Goal: Ask a question: Seek information or help from site administrators or community

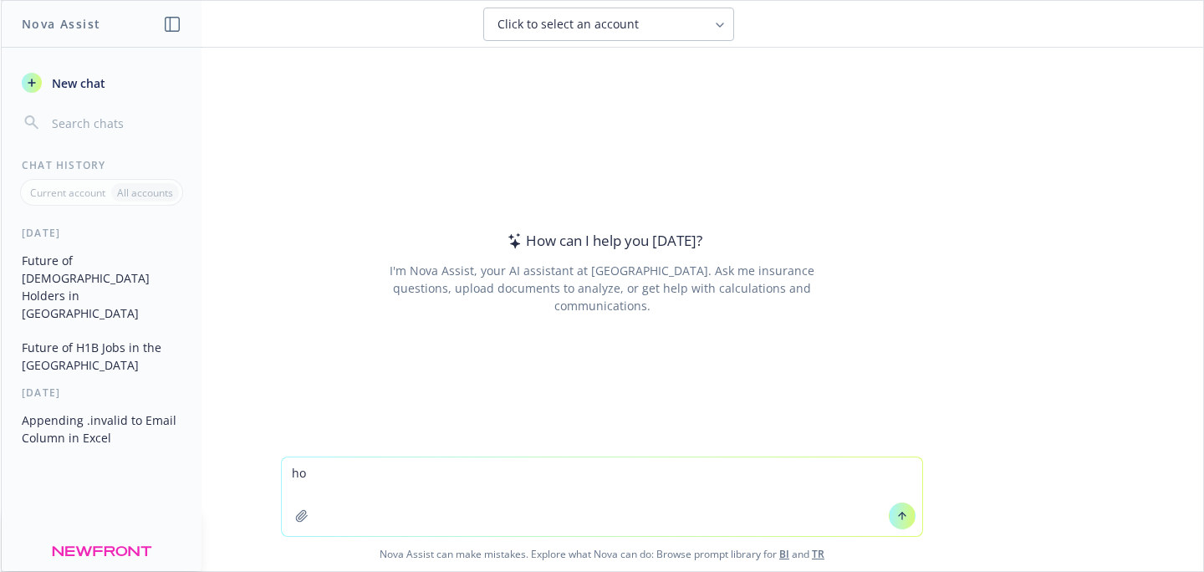
type textarea "h"
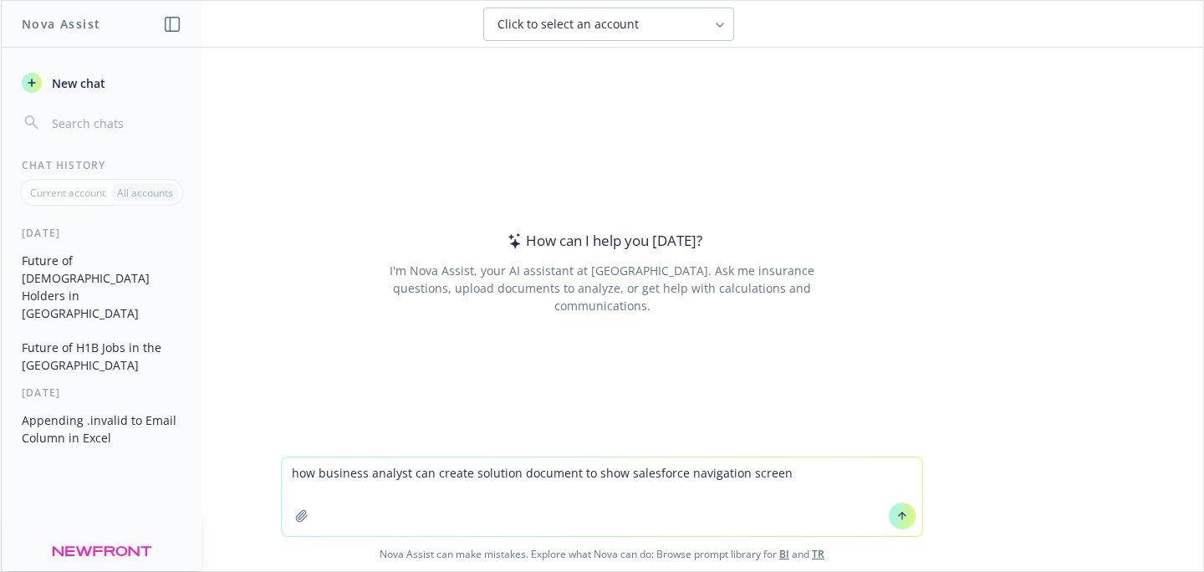
type textarea "how business analyst can create solution document to show salesforce navigation…"
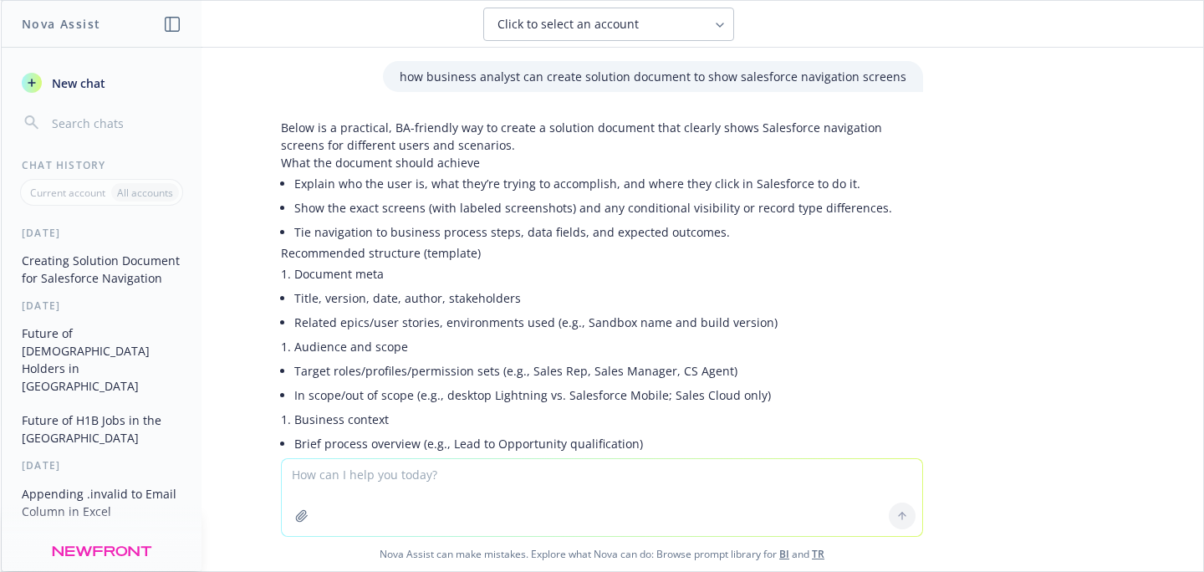
click at [504, 292] on li "Title, version, date, author, stakeholders" at bounding box center [608, 298] width 629 height 24
click at [634, 81] on p "how business analyst can create solution document to show salesforce navigation…" at bounding box center [653, 77] width 507 height 18
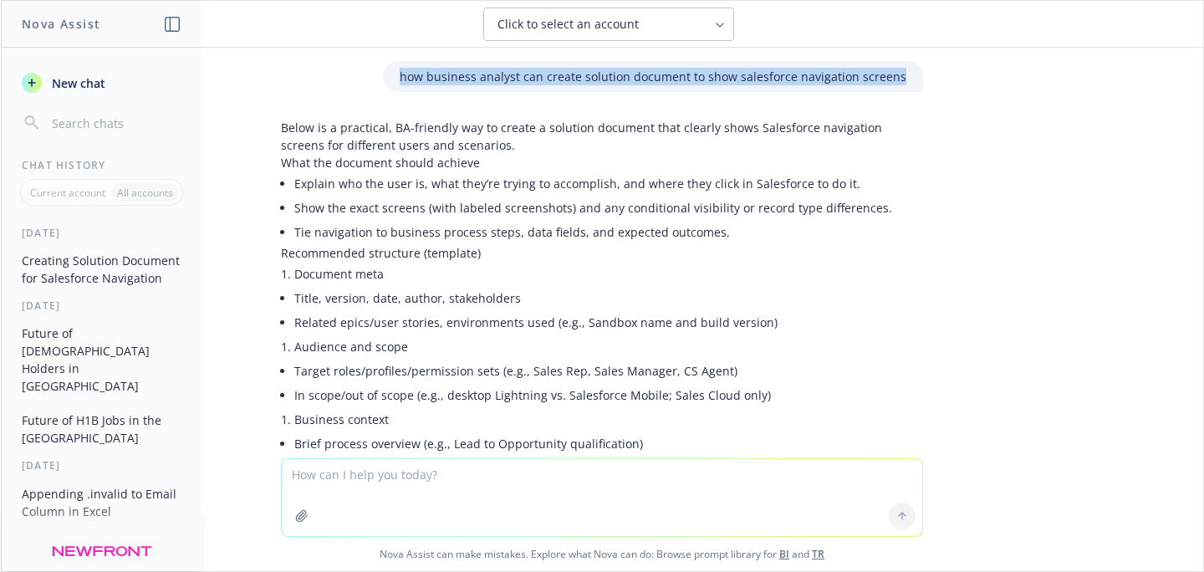
drag, startPoint x: 403, startPoint y: 77, endPoint x: 892, endPoint y: 79, distance: 488.4
click at [920, 69] on div "how business analyst can create solution document to show salesforce navigation…" at bounding box center [602, 76] width 669 height 31
copy p "how business analyst can create solution document to show salesforce navigation…"
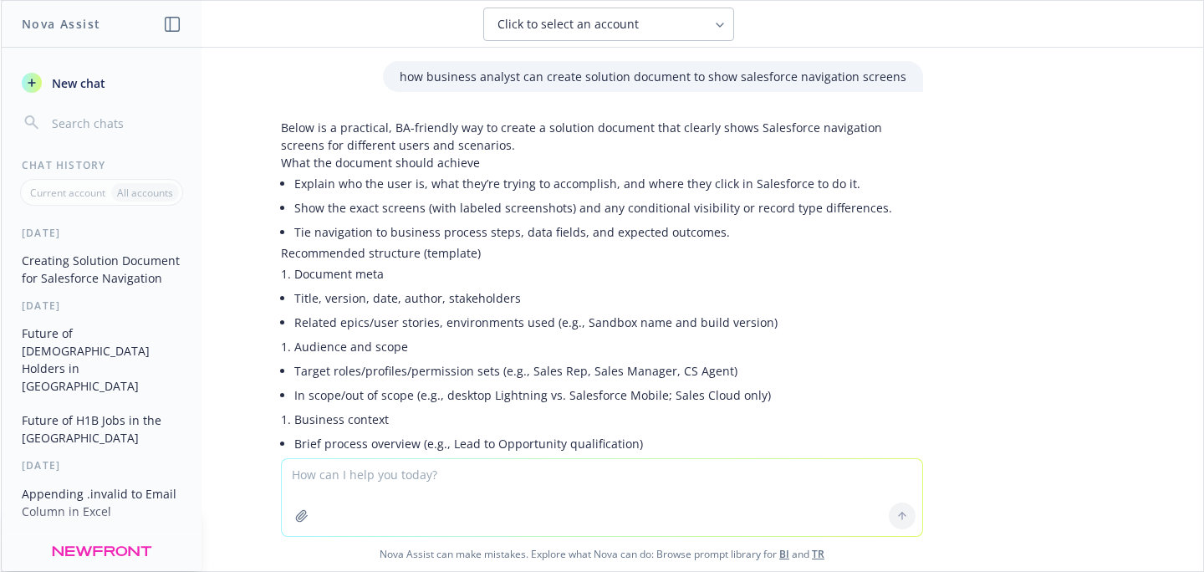
click at [386, 476] on textarea at bounding box center [602, 497] width 641 height 77
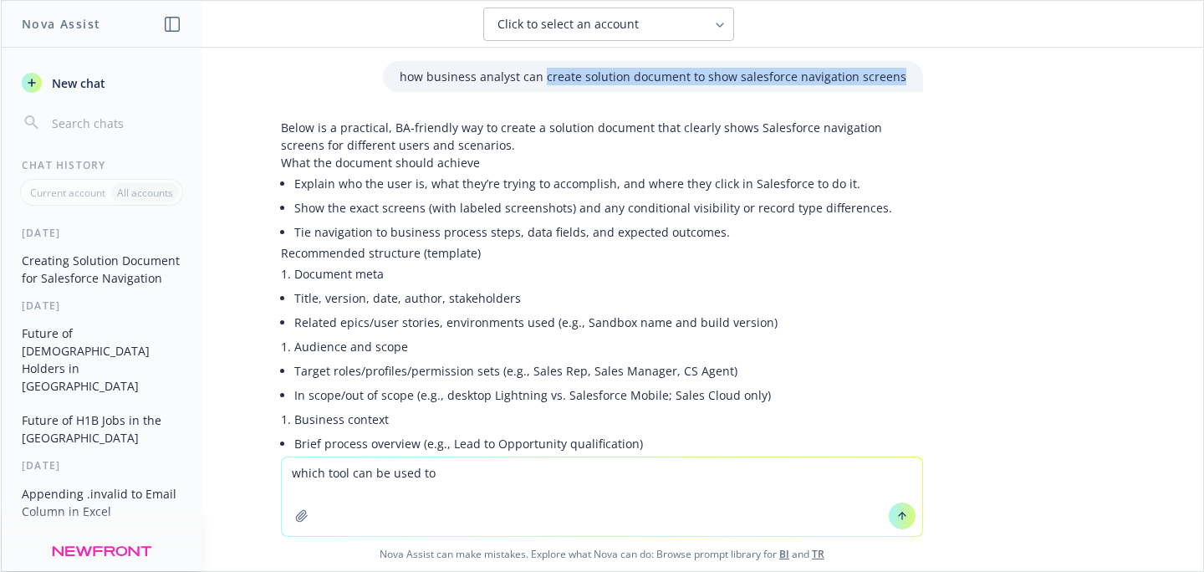
drag, startPoint x: 545, startPoint y: 79, endPoint x: 895, endPoint y: 83, distance: 349.6
click at [895, 83] on div "how business analyst can create solution document to show salesforce navigation…" at bounding box center [653, 76] width 540 height 31
copy p "create solution document to show salesforce navigation screens"
click at [466, 472] on textarea "which tool can be used to" at bounding box center [602, 496] width 641 height 79
paste textarea "create solution document to show salesforce navigation screens"
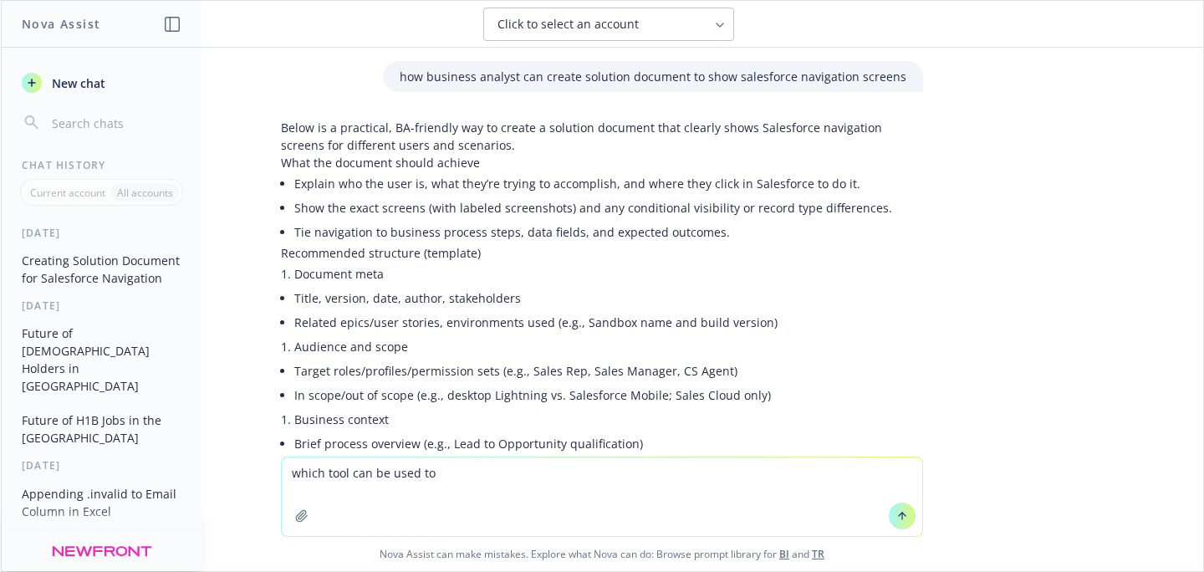
type textarea "which tool can be used to create solution document to show salesforce navigatio…"
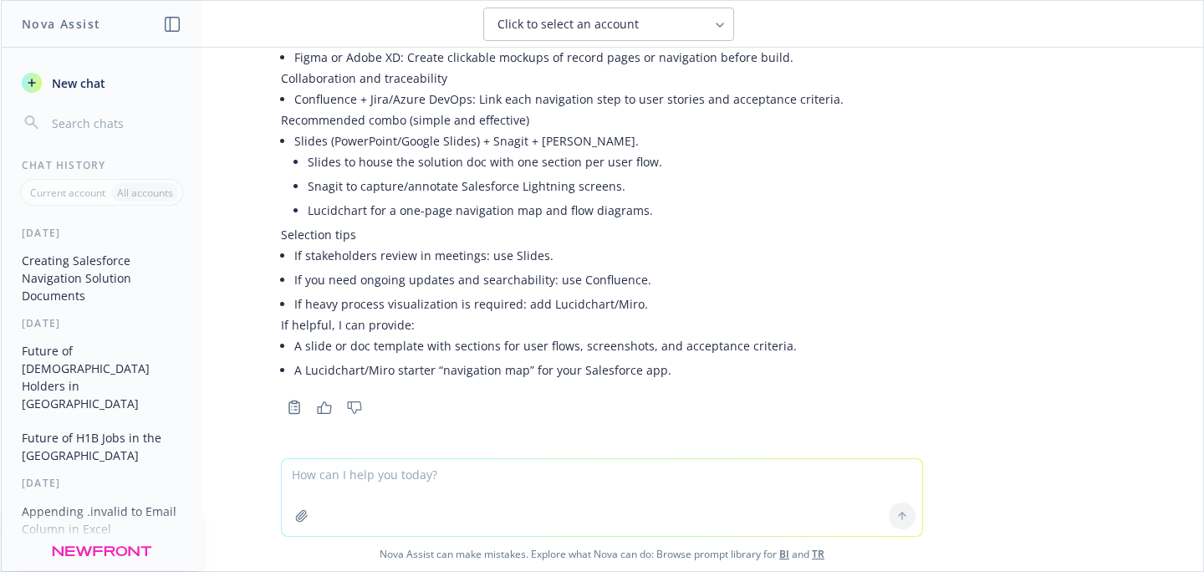
scroll to position [2789, 0]
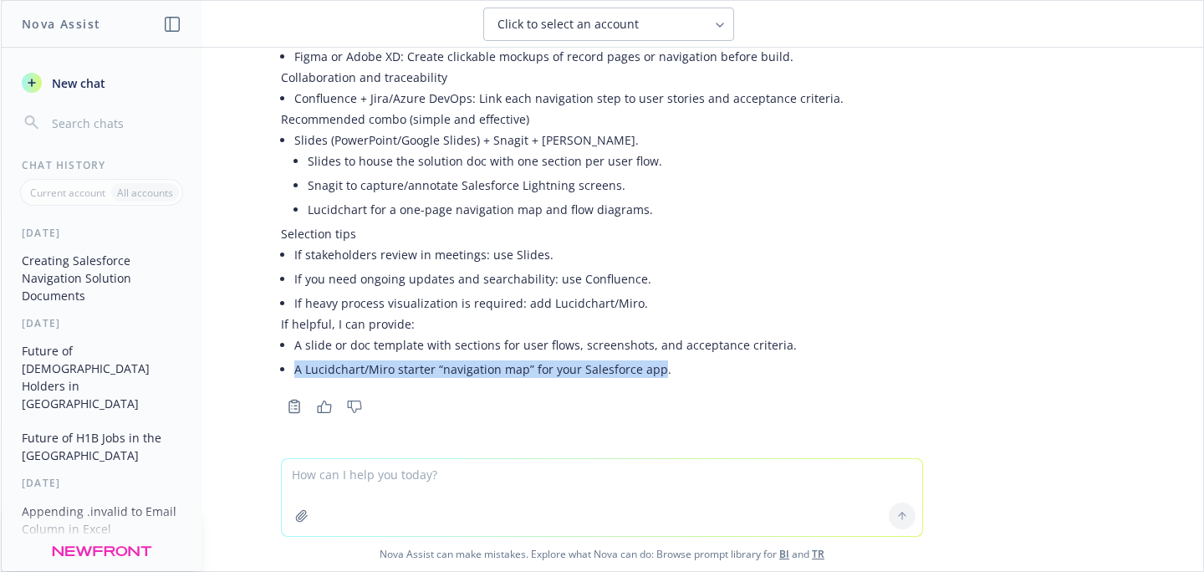
drag, startPoint x: 645, startPoint y: 371, endPoint x: 284, endPoint y: 374, distance: 360.5
click at [294, 374] on li "A Lucidchart/Miro starter “navigation map” for your Salesforce app." at bounding box center [608, 369] width 629 height 24
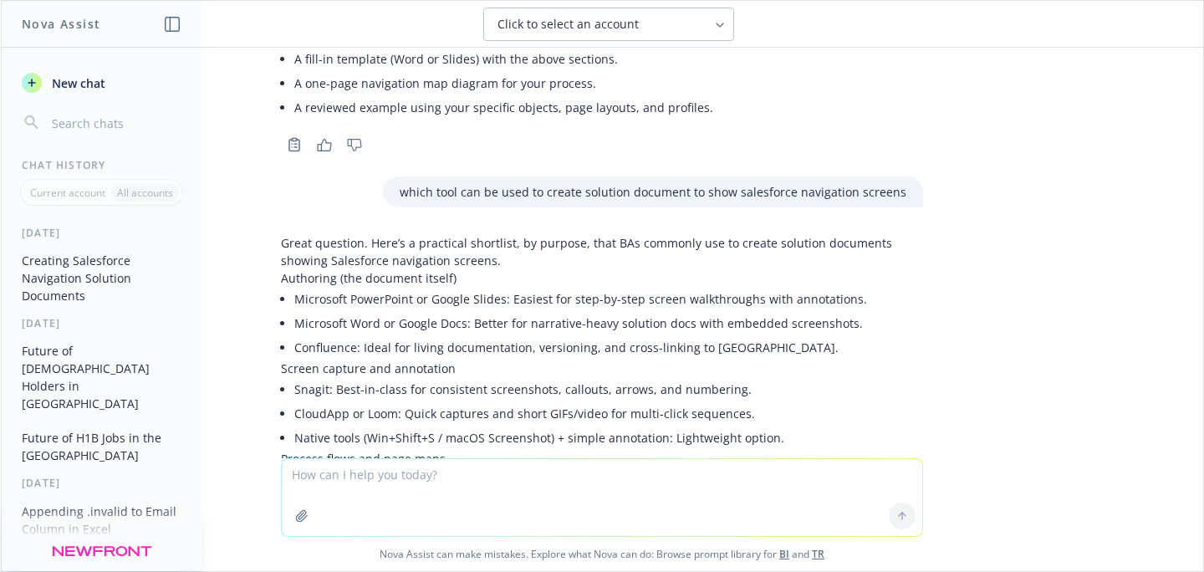
scroll to position [2360, 0]
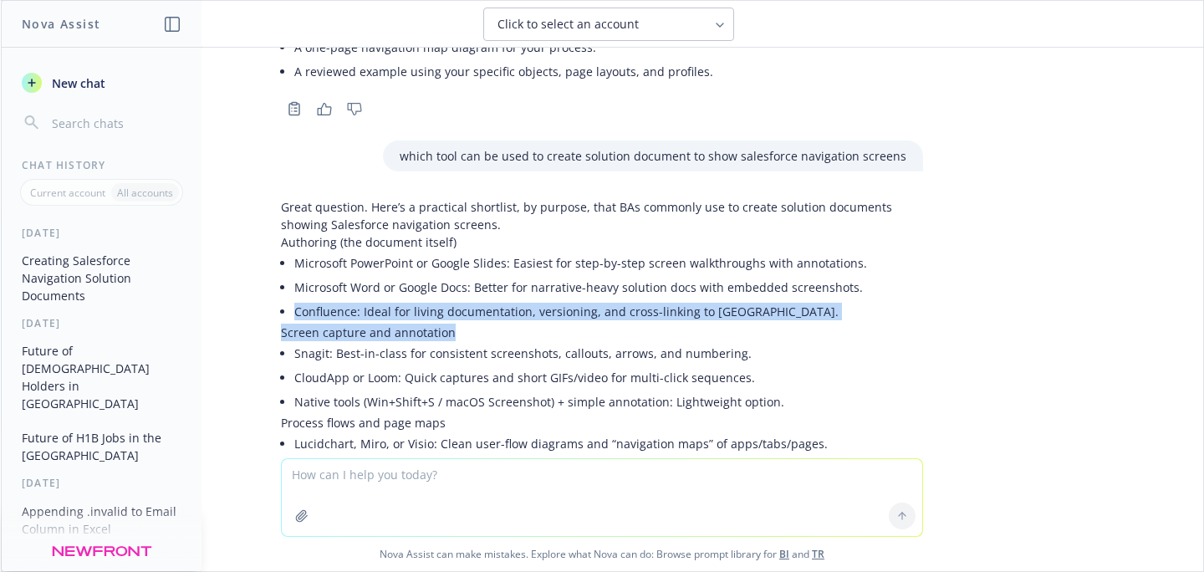
drag, startPoint x: 442, startPoint y: 335, endPoint x: 284, endPoint y: 314, distance: 159.5
click at [284, 314] on div "Great question. Here’s a practical shortlist, by purpose, that BAs commonly use…" at bounding box center [602, 504] width 642 height 612
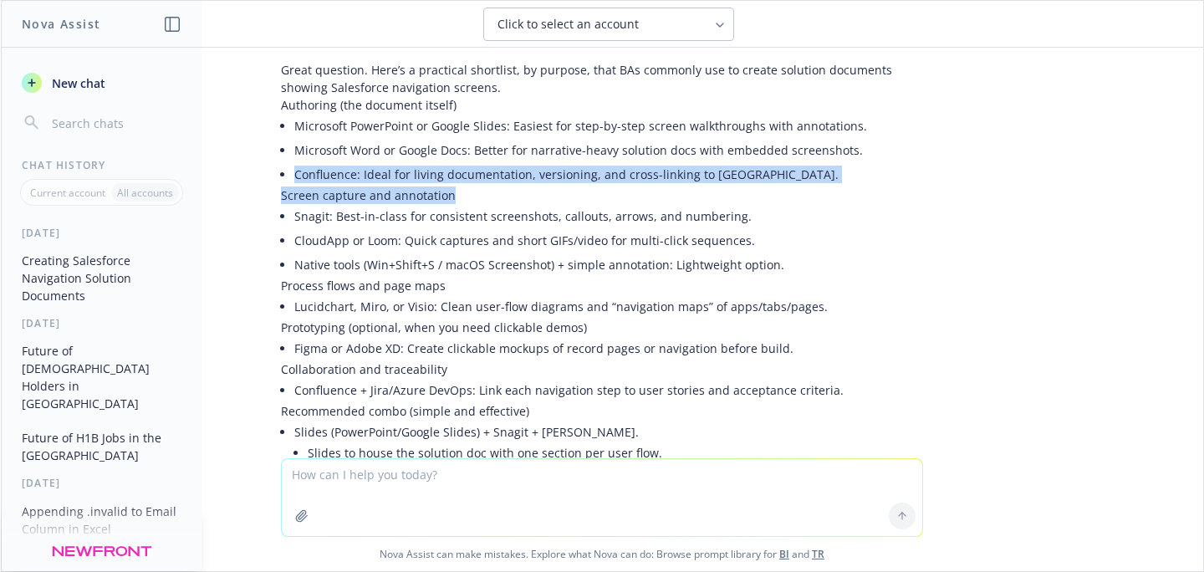
scroll to position [2498, 0]
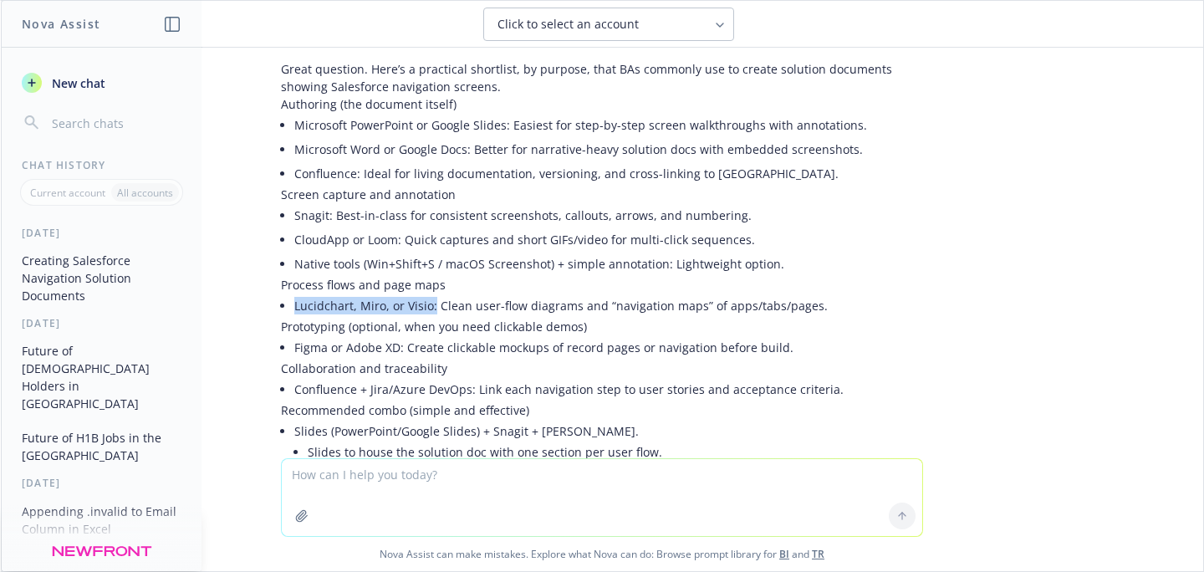
drag, startPoint x: 419, startPoint y: 305, endPoint x: 282, endPoint y: 309, distance: 137.2
click at [294, 309] on li "Lucidchart, Miro, or Visio: Clean user-flow diagrams and “navigation maps” of a…" at bounding box center [608, 306] width 629 height 24
drag, startPoint x: 682, startPoint y: 305, endPoint x: 593, endPoint y: 312, distance: 89.7
click at [593, 312] on li "Lucidchart, Miro, or Visio: Clean user-flow diagrams and “navigation maps” of a…" at bounding box center [608, 306] width 629 height 24
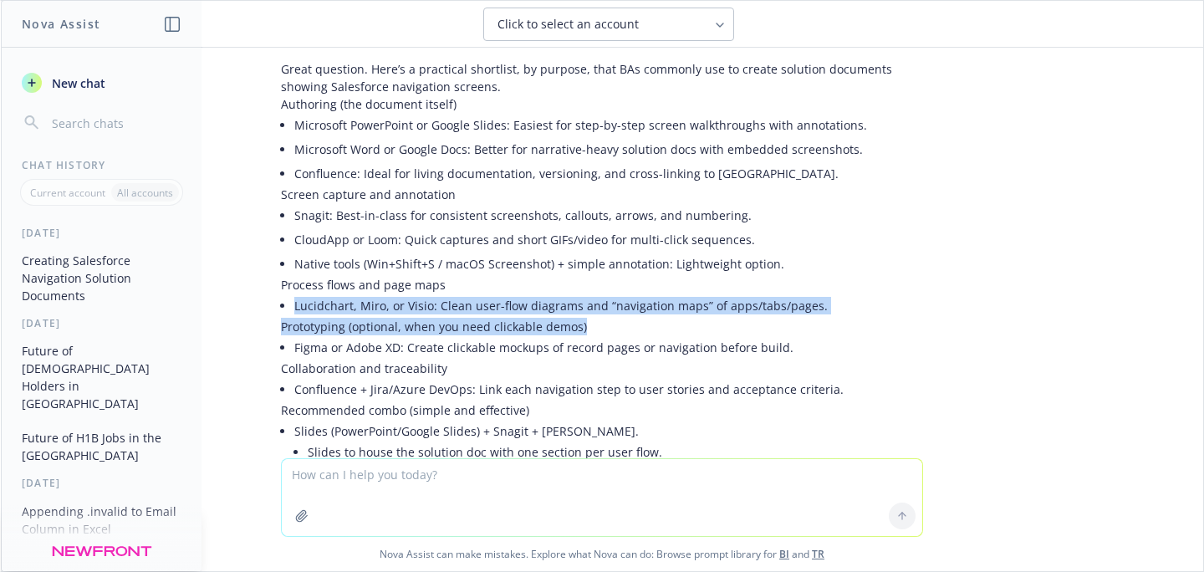
drag, startPoint x: 575, startPoint y: 330, endPoint x: 279, endPoint y: 310, distance: 296.7
click at [281, 310] on div "Great question. Here’s a practical shortlist, by purpose, that BAs commonly use…" at bounding box center [602, 366] width 642 height 612
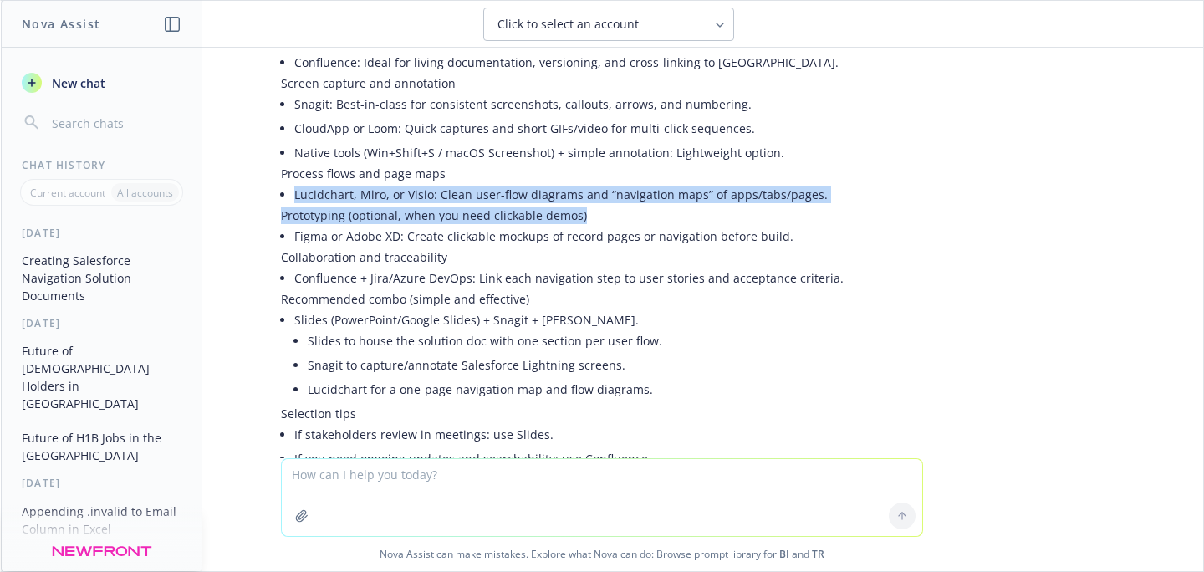
scroll to position [2789, 0]
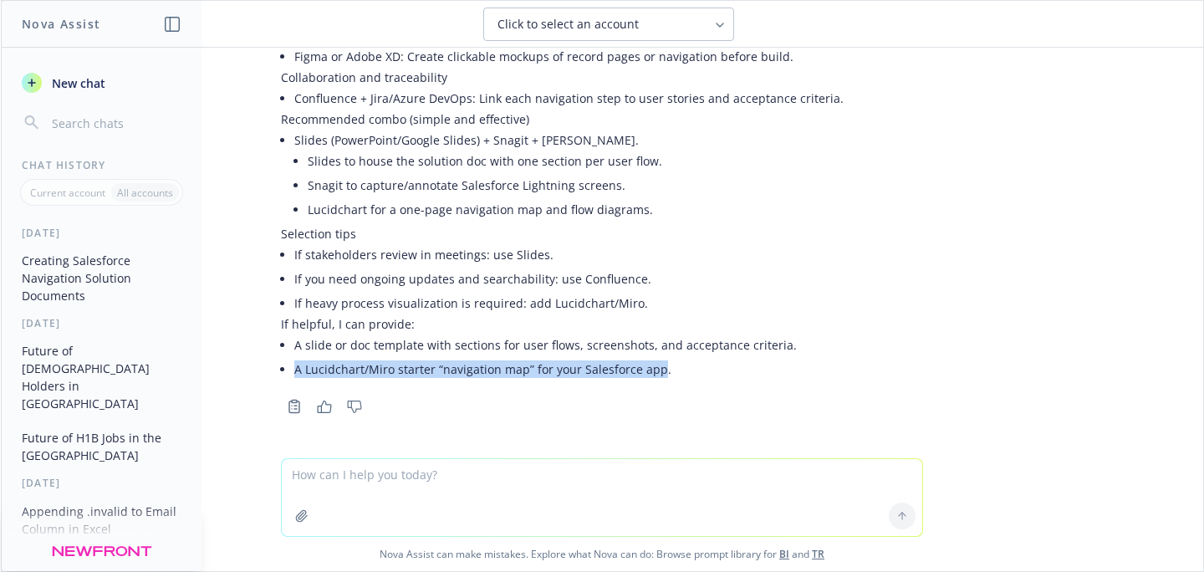
drag, startPoint x: 645, startPoint y: 372, endPoint x: 284, endPoint y: 373, distance: 361.3
click at [294, 373] on li "A Lucidchart/Miro starter “navigation map” for your Salesforce app." at bounding box center [608, 369] width 629 height 24
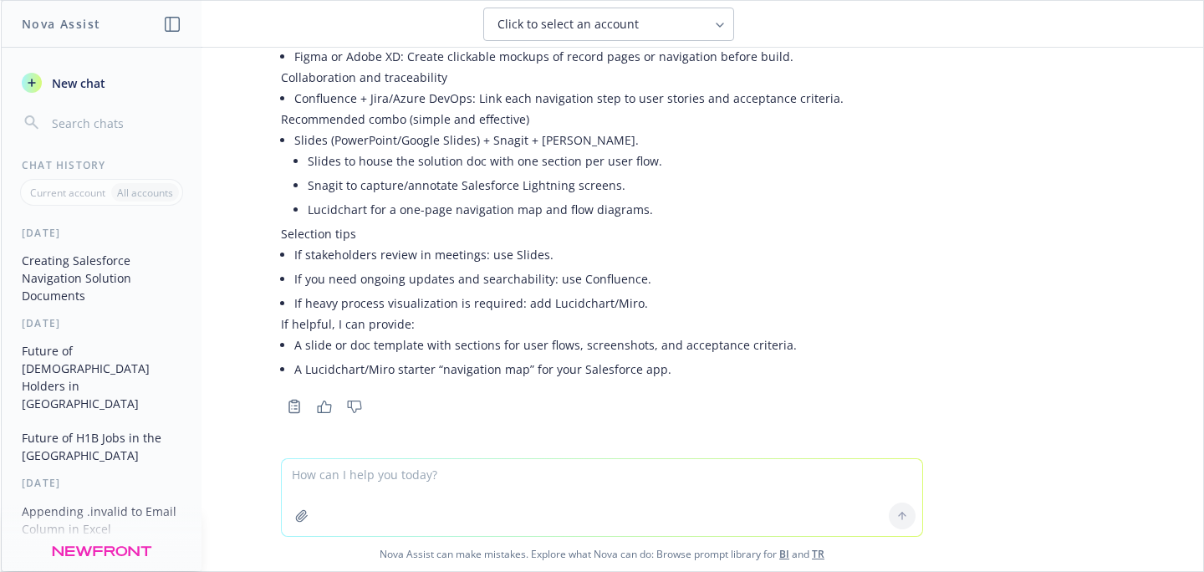
click at [457, 440] on div at bounding box center [602, 448] width 1176 height 20
drag, startPoint x: 352, startPoint y: 370, endPoint x: 310, endPoint y: 370, distance: 41.8
click at [310, 370] on li "A Lucidchart/Miro starter “navigation map” for your Salesforce app." at bounding box center [608, 369] width 629 height 24
click at [321, 371] on li "A Lucidchart/Miro starter “navigation map” for your Salesforce app." at bounding box center [608, 369] width 629 height 24
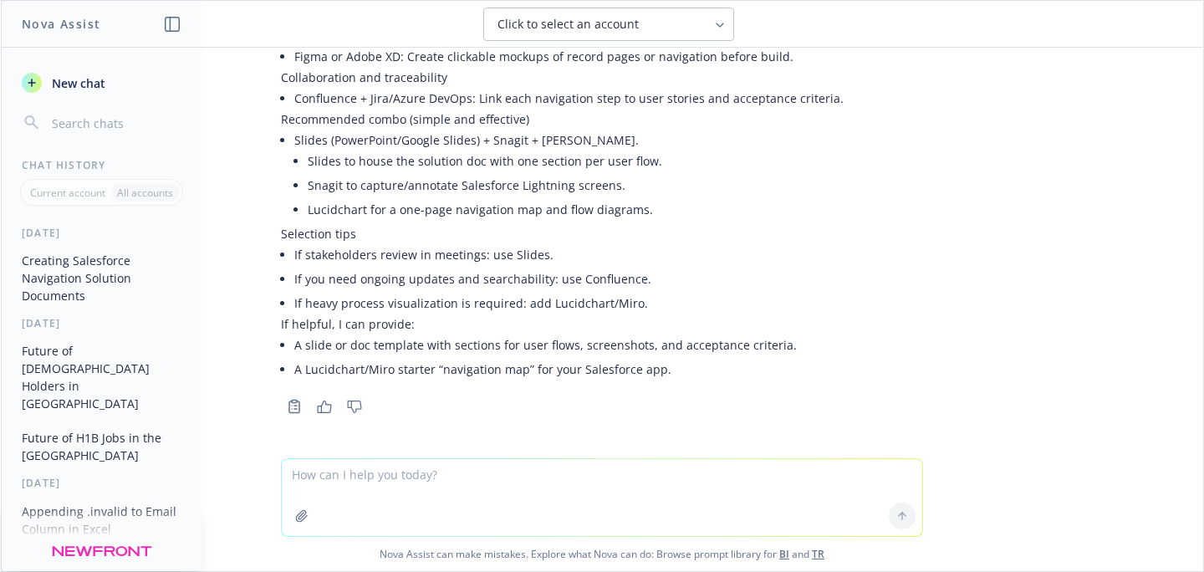
click at [406, 474] on textarea at bounding box center [602, 497] width 641 height 77
paste textarea "create solution document to show salesforce navigation screens"
drag, startPoint x: 286, startPoint y: 475, endPoint x: 287, endPoint y: 489, distance: 14.2
click at [311, 476] on textarea "create solution document to show salesforce navigation screens" at bounding box center [602, 496] width 641 height 79
click at [287, 475] on textarea "create solution document to show salesforce navigation screens" at bounding box center [602, 496] width 641 height 79
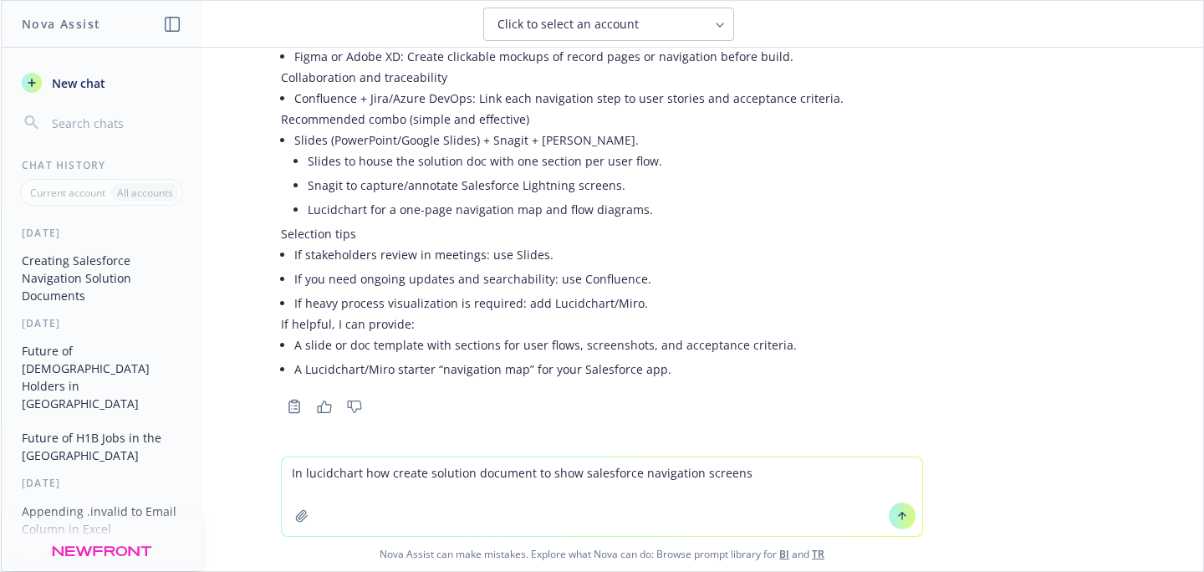
click at [468, 476] on textarea "In lucidchart how create solution document to show salesforce navigation screens" at bounding box center [602, 496] width 641 height 79
click at [764, 476] on textarea "In lucidchart how create document to show salesforce navigation screens" at bounding box center [602, 496] width 641 height 79
type textarea "In lucidchart how create document to show salesforce navigation screens to show…"
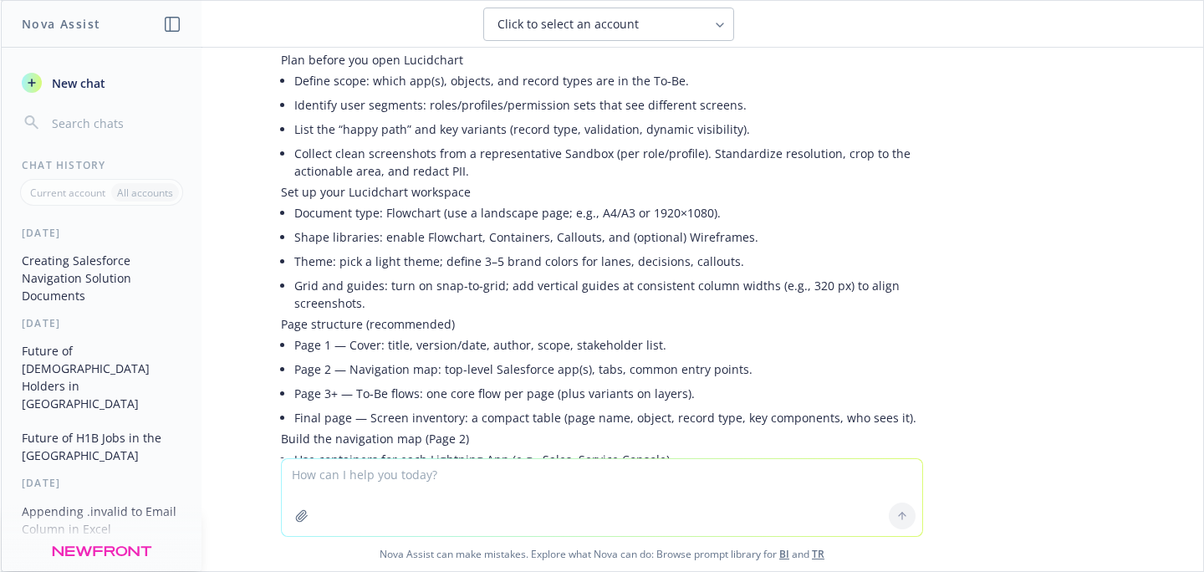
scroll to position [3287, 0]
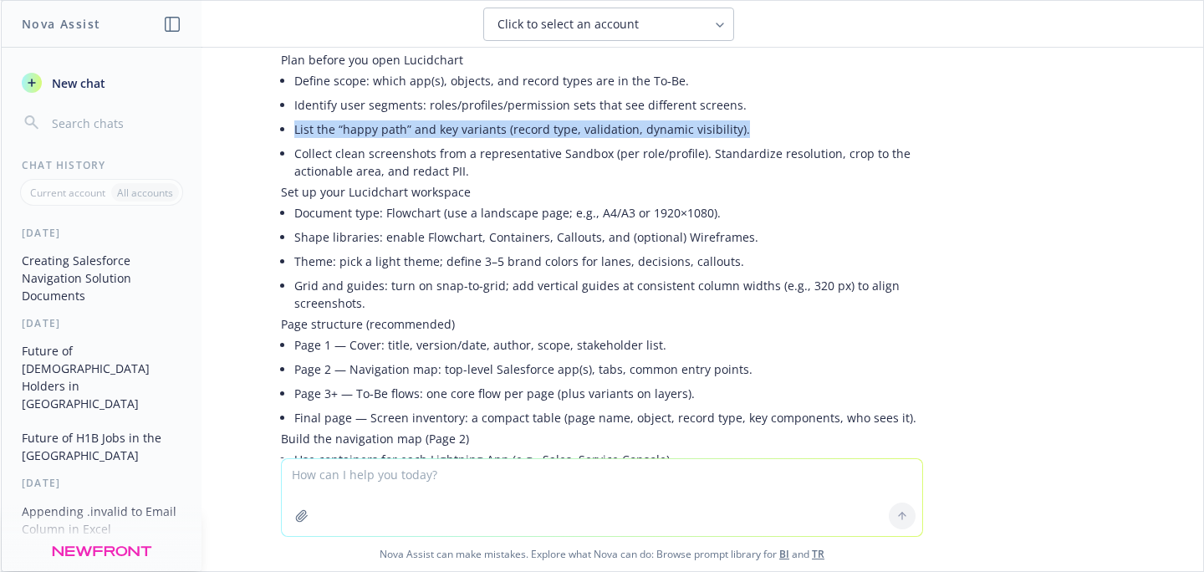
drag, startPoint x: 734, startPoint y: 130, endPoint x: 300, endPoint y: 232, distance: 444.9
click at [294, 132] on li "List the “happy path” and key variants (record type, validation, dynamic visibi…" at bounding box center [608, 129] width 629 height 24
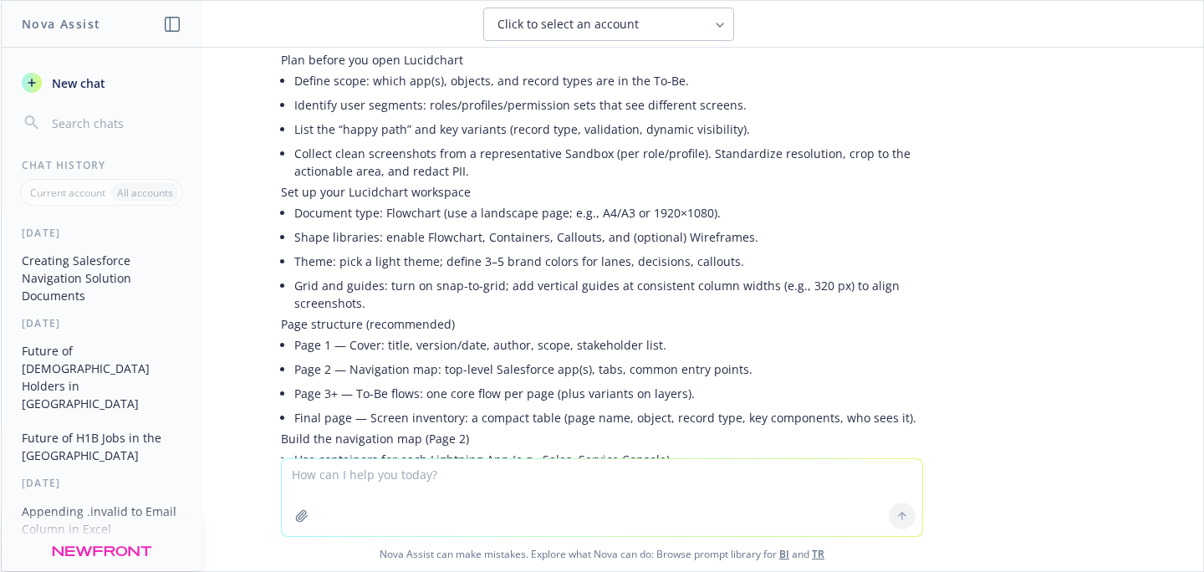
click at [701, 238] on li "Shape libraries: enable Flowchart, Containers, Callouts, and (optional) Wirefra…" at bounding box center [608, 237] width 629 height 24
copy li "Wireframes"
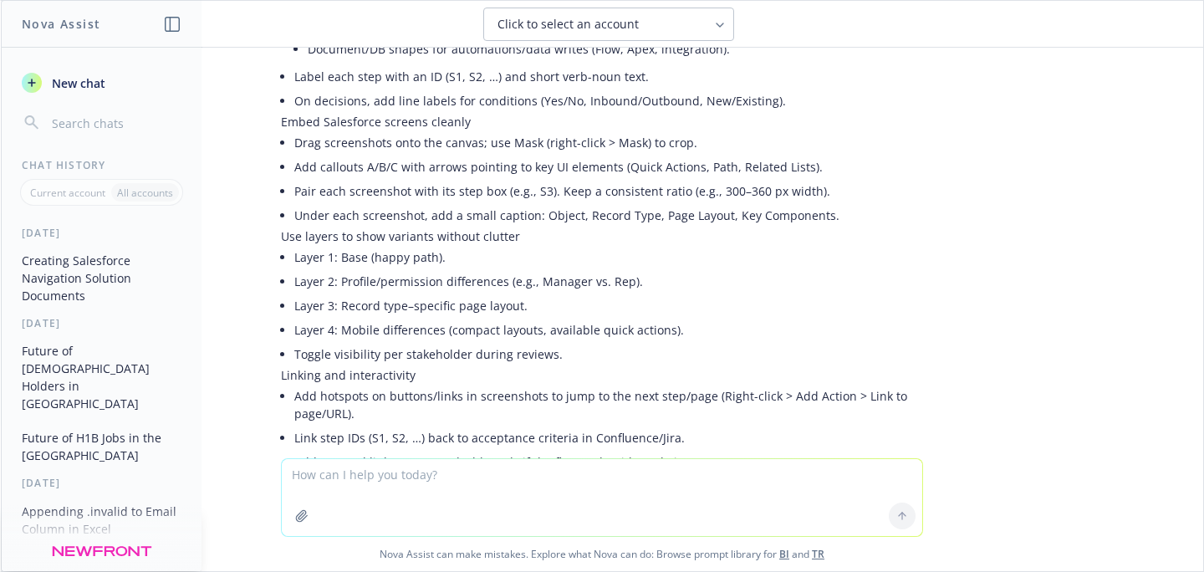
scroll to position [4018, 0]
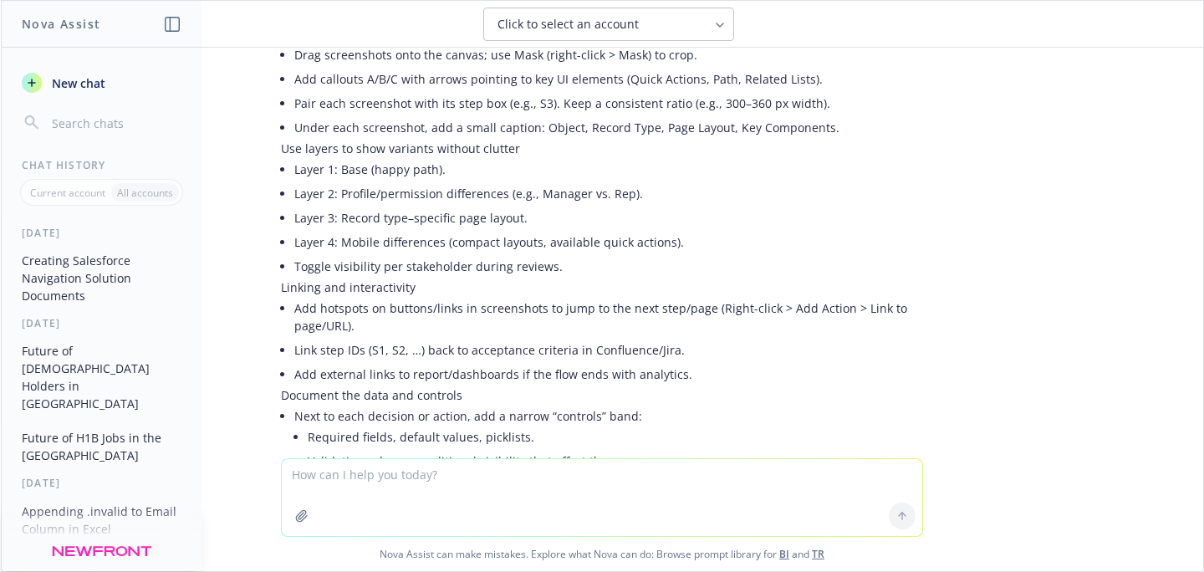
drag, startPoint x: 457, startPoint y: 479, endPoint x: 477, endPoint y: 475, distance: 20.5
click at [448, 478] on textarea at bounding box center [602, 497] width 641 height 77
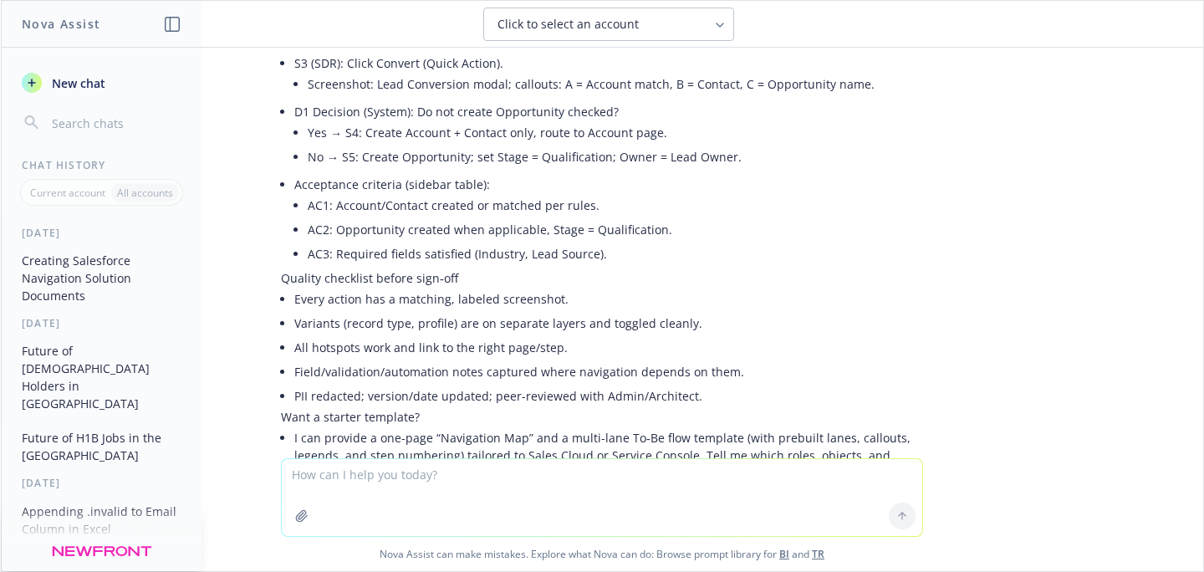
scroll to position [4964, 0]
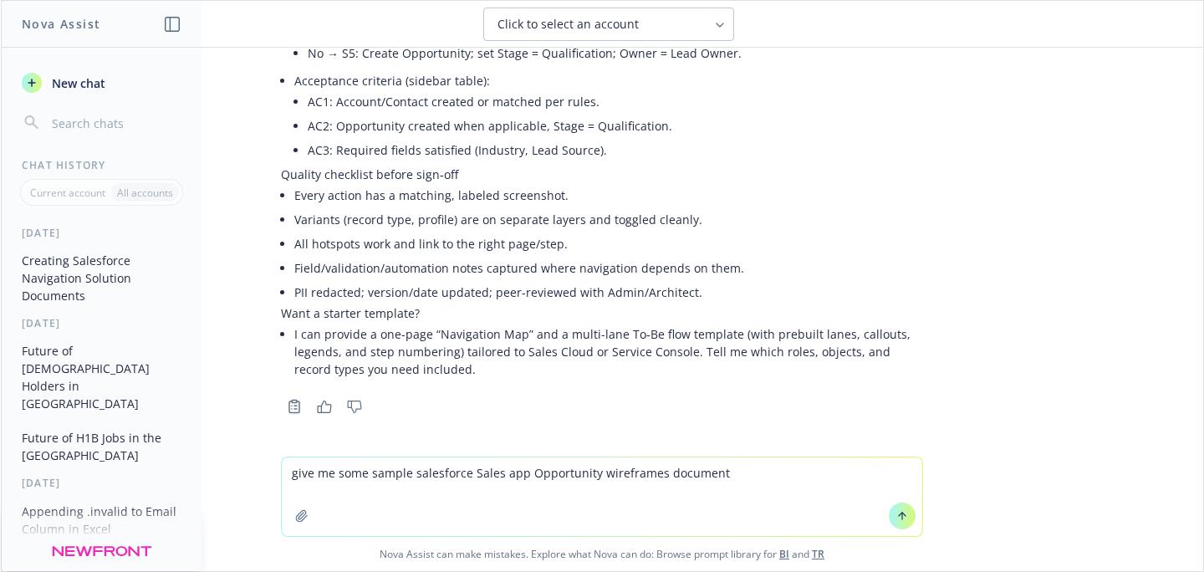
click at [698, 473] on textarea "give me some sample salesforce Sales app Opportunity wireframes document" at bounding box center [602, 496] width 641 height 79
click at [406, 476] on textarea "give me some sample salesforce Sales app Opportunity wireframes documen" at bounding box center [602, 496] width 641 height 79
paste textarea "Wireframes"
drag, startPoint x: 329, startPoint y: 474, endPoint x: 279, endPoint y: 472, distance: 50.2
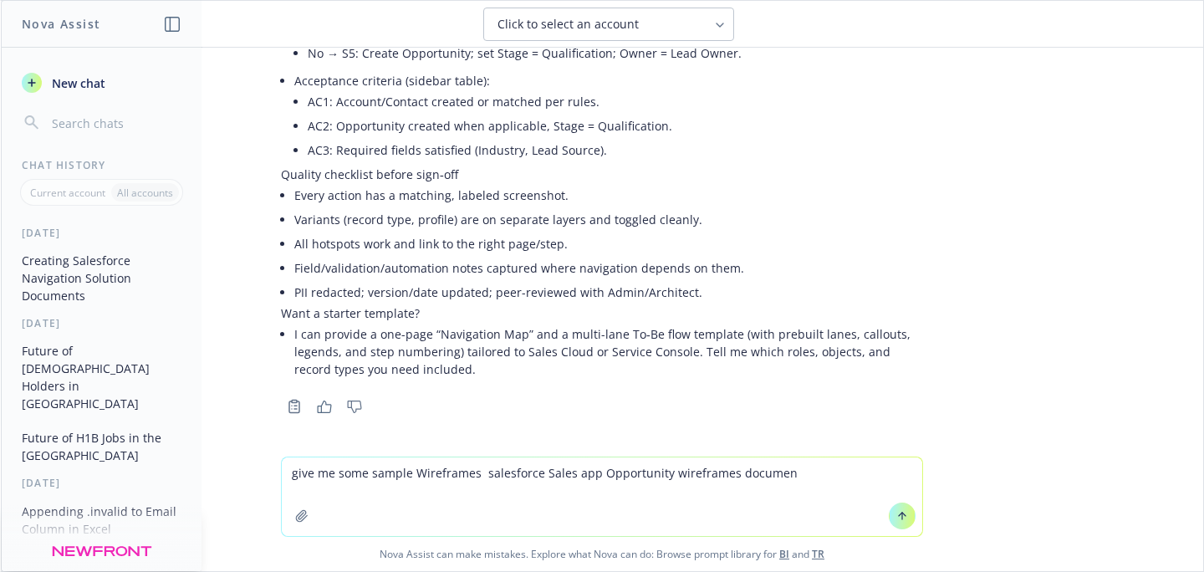
click at [282, 472] on textarea "give me some sample Wireframes salesforce Sales app Opportunity wireframes docu…" at bounding box center [602, 496] width 641 height 79
click at [454, 477] on textarea "need some sample Wireframes salesforce Sales app Opportunity wireframes documen" at bounding box center [602, 496] width 641 height 79
drag, startPoint x: 841, startPoint y: 471, endPoint x: 725, endPoint y: 477, distance: 116.4
click at [725, 477] on textarea "need some sample Wireframes document for salesforce Sales app Opportunity wiref…" at bounding box center [602, 496] width 641 height 79
type textarea "need some sample Wireframes document for salesforce Sales app Opportunity"
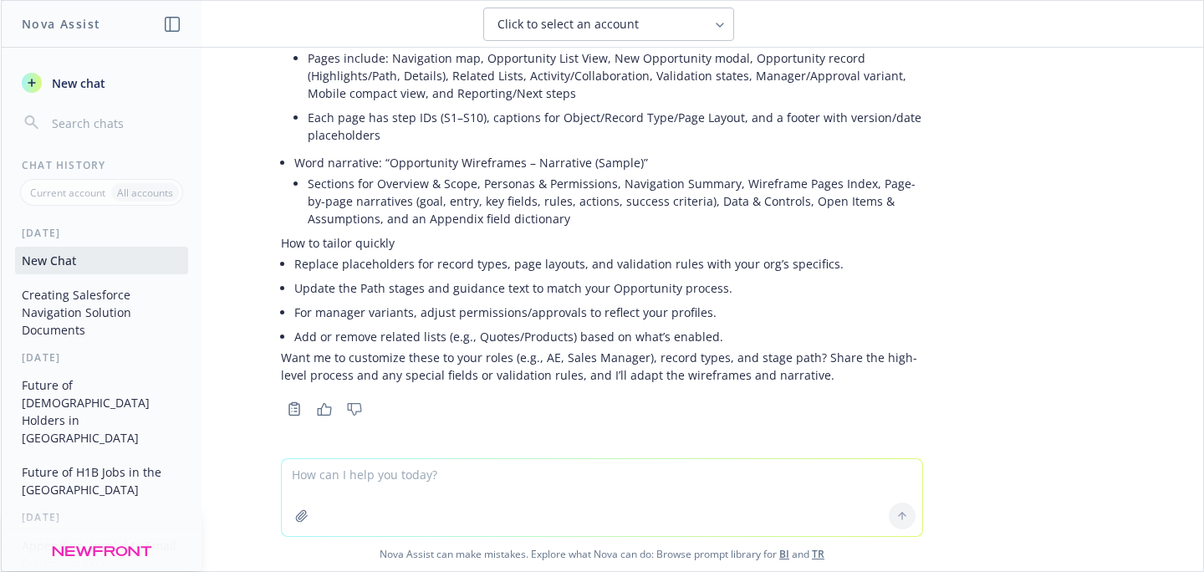
scroll to position [5514, 0]
